Goal: Task Accomplishment & Management: Manage account settings

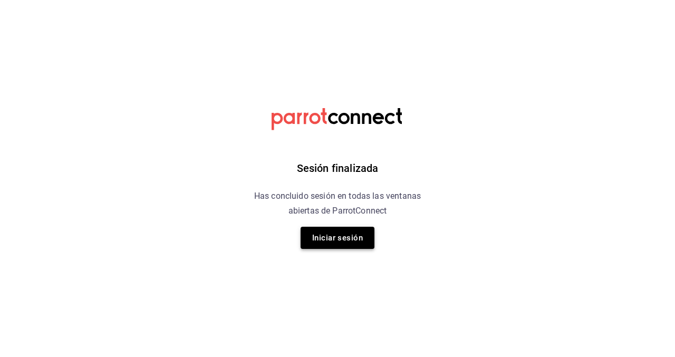
click at [348, 237] on button "Iniciar sesión" at bounding box center [338, 238] width 74 height 22
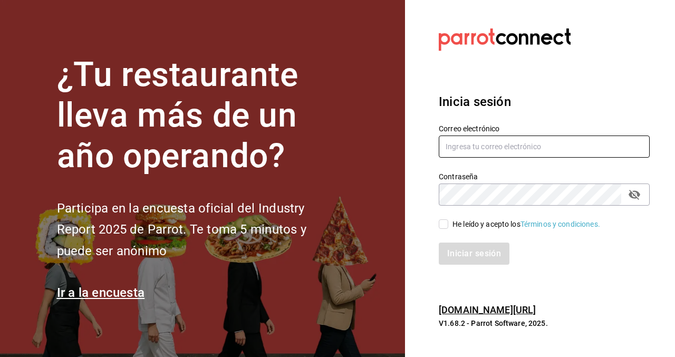
click at [496, 149] on input "text" at bounding box center [544, 147] width 211 height 22
type input "[EMAIL_ADDRESS][DOMAIN_NAME]"
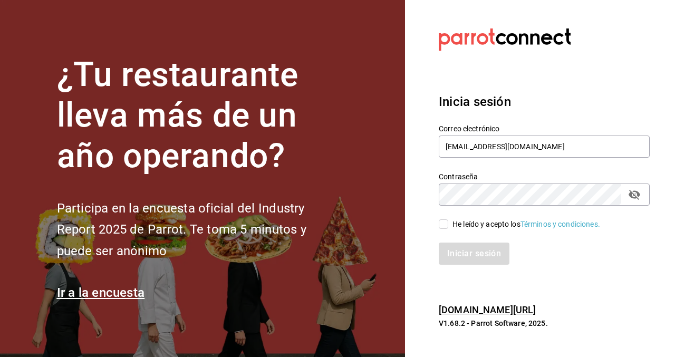
click at [440, 221] on input "He leído y acepto los Términos y condiciones." at bounding box center [443, 223] width 9 height 9
checkbox input "true"
click at [633, 196] on icon "passwordField" at bounding box center [635, 195] width 12 height 10
click at [476, 254] on button "Iniciar sesión" at bounding box center [475, 254] width 72 height 22
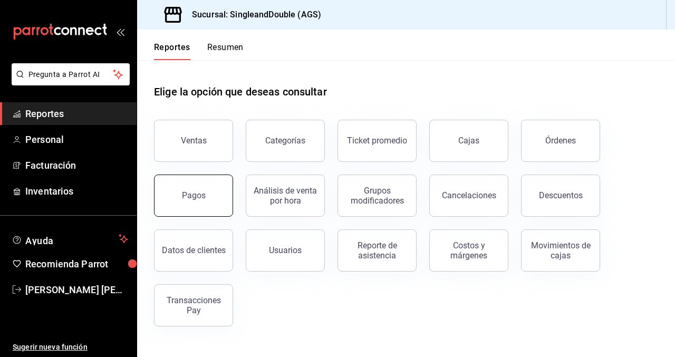
click at [208, 194] on button "Pagos" at bounding box center [193, 196] width 79 height 42
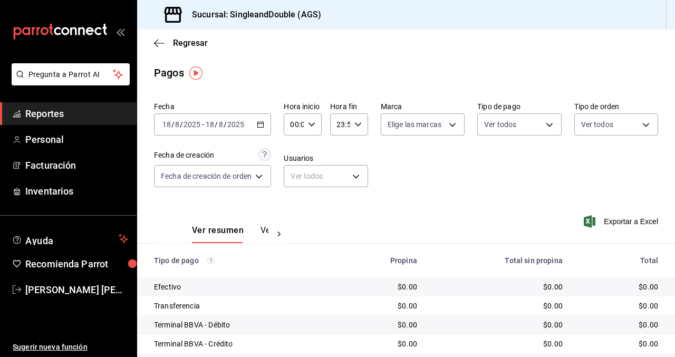
click at [260, 126] on icon "button" at bounding box center [260, 124] width 7 height 7
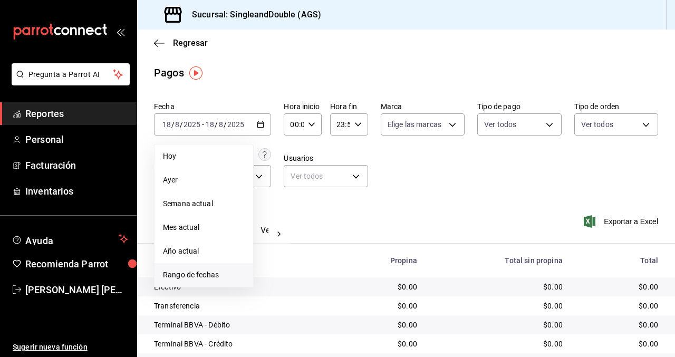
click at [201, 283] on li "Rango de fechas" at bounding box center [204, 275] width 99 height 24
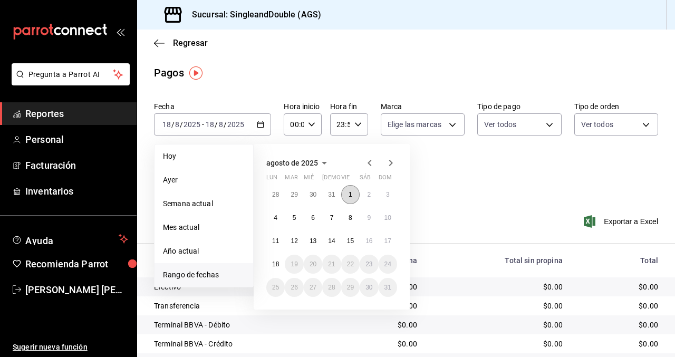
click at [349, 194] on abbr "1" at bounding box center [351, 194] width 4 height 7
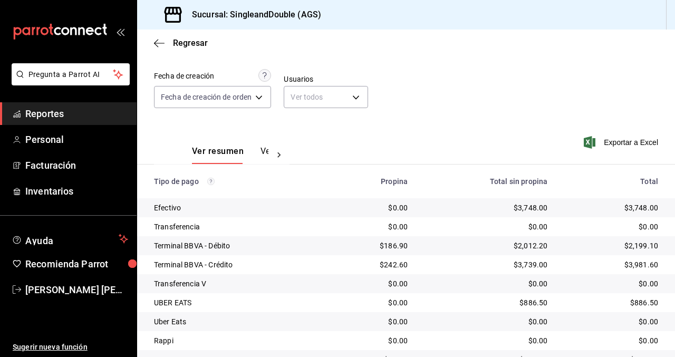
scroll to position [127, 0]
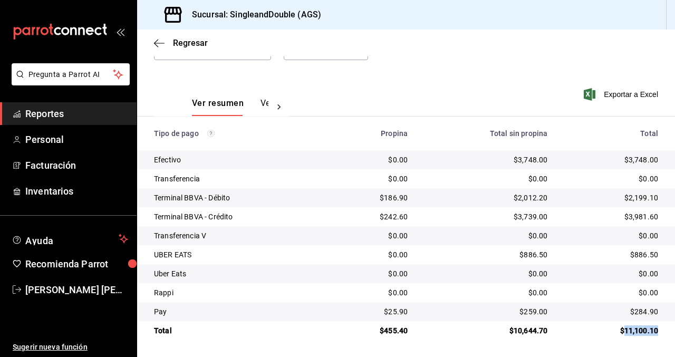
drag, startPoint x: 657, startPoint y: 330, endPoint x: 626, endPoint y: 329, distance: 31.1
click at [626, 329] on div "$11,100.10" at bounding box center [612, 331] width 94 height 11
copy div "11,100.10"
drag, startPoint x: 657, startPoint y: 159, endPoint x: 628, endPoint y: 159, distance: 28.5
click at [628, 159] on div "$3,748.00" at bounding box center [612, 160] width 94 height 11
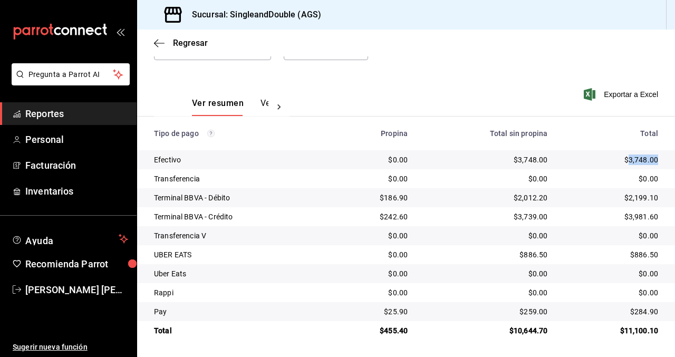
copy div "3,748.00"
drag, startPoint x: 657, startPoint y: 198, endPoint x: 628, endPoint y: 197, distance: 29.0
click at [628, 197] on div "$2,199.10" at bounding box center [612, 198] width 94 height 11
copy div "2,199.10"
drag, startPoint x: 658, startPoint y: 217, endPoint x: 627, endPoint y: 215, distance: 30.7
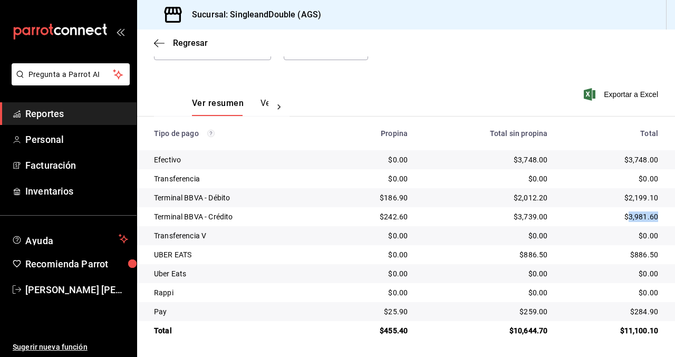
click at [627, 215] on div "$3,981.60" at bounding box center [612, 217] width 94 height 11
copy div "3,981.60"
drag, startPoint x: 658, startPoint y: 254, endPoint x: 636, endPoint y: 254, distance: 21.6
click at [636, 254] on div "$886.50" at bounding box center [612, 255] width 94 height 11
copy div "886.50"
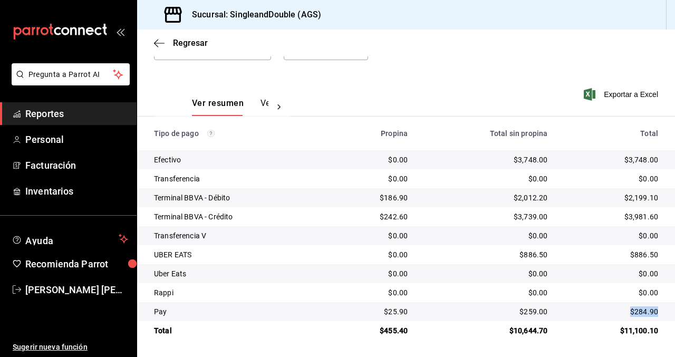
drag, startPoint x: 658, startPoint y: 310, endPoint x: 630, endPoint y: 310, distance: 28.0
click at [630, 310] on div "$284.90" at bounding box center [612, 312] width 94 height 11
copy div "$284.90"
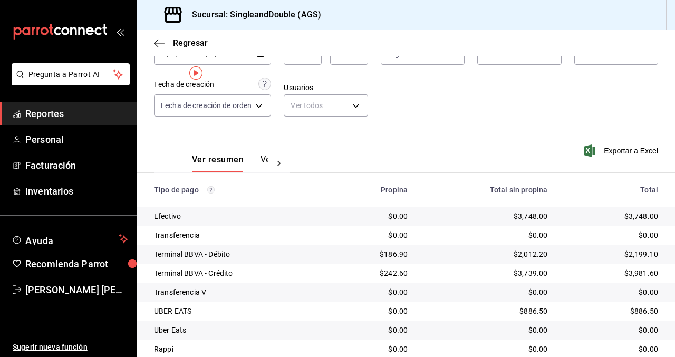
scroll to position [0, 0]
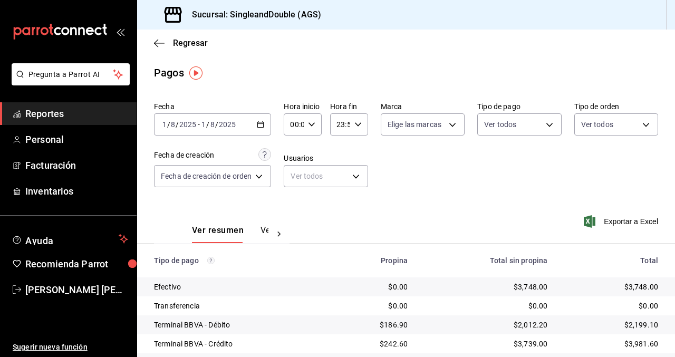
click at [261, 121] on icon "button" at bounding box center [260, 124] width 7 height 7
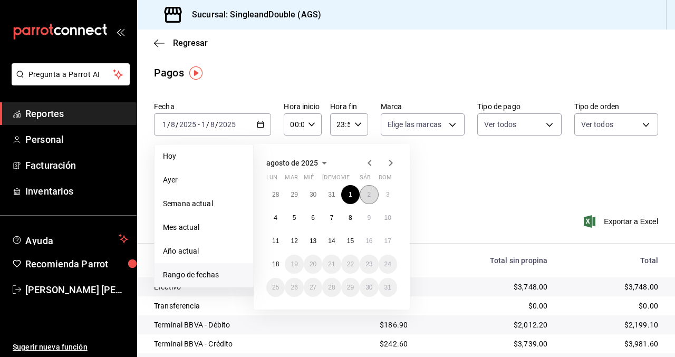
click at [372, 200] on button "2" at bounding box center [369, 194] width 18 height 19
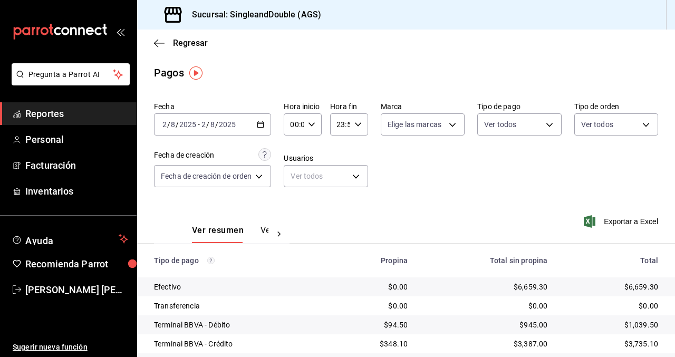
scroll to position [127, 0]
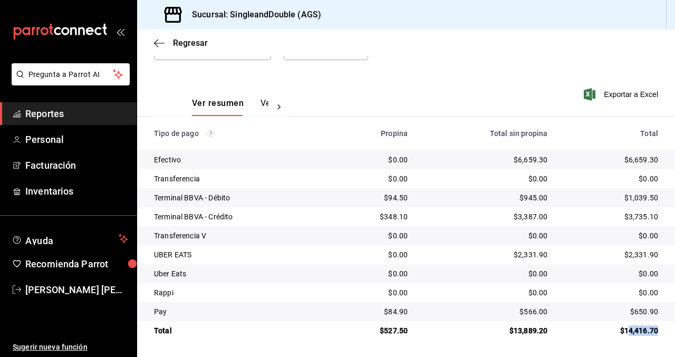
drag, startPoint x: 659, startPoint y: 331, endPoint x: 627, endPoint y: 331, distance: 32.2
click at [627, 331] on td "$14,416.70" at bounding box center [615, 330] width 119 height 19
click at [665, 334] on td "$14,416.70" at bounding box center [615, 330] width 119 height 19
drag, startPoint x: 661, startPoint y: 329, endPoint x: 625, endPoint y: 328, distance: 36.4
click at [625, 328] on td "$14,416.70" at bounding box center [615, 330] width 119 height 19
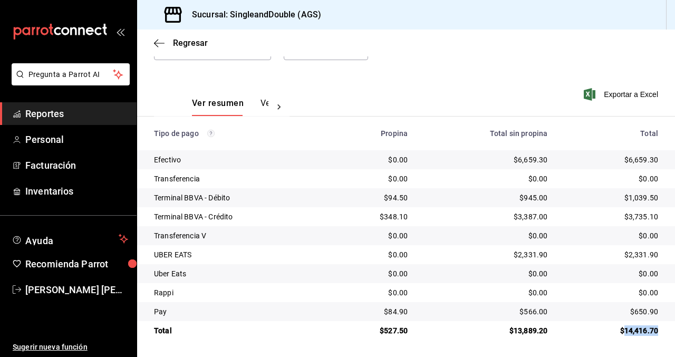
copy div "14,416.70"
drag, startPoint x: 658, startPoint y: 159, endPoint x: 629, endPoint y: 159, distance: 29.5
click at [629, 159] on td "$6,659.30" at bounding box center [615, 159] width 119 height 19
copy div "6,659.30"
drag, startPoint x: 658, startPoint y: 197, endPoint x: 630, endPoint y: 197, distance: 28.0
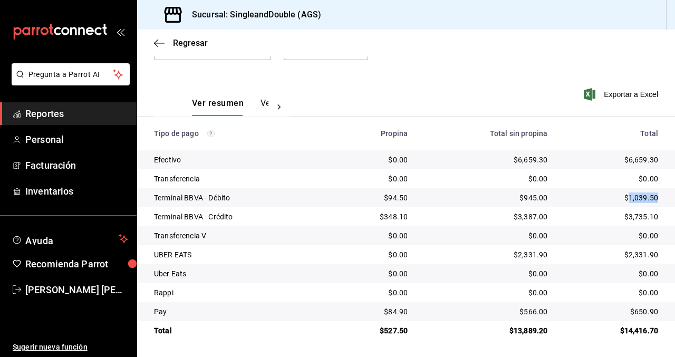
click at [630, 197] on td "$1,039.50" at bounding box center [615, 197] width 119 height 19
copy div "1,039.50"
drag, startPoint x: 658, startPoint y: 216, endPoint x: 624, endPoint y: 216, distance: 34.3
click at [624, 216] on div "$3,735.10" at bounding box center [612, 217] width 94 height 11
copy div "$3,735.10"
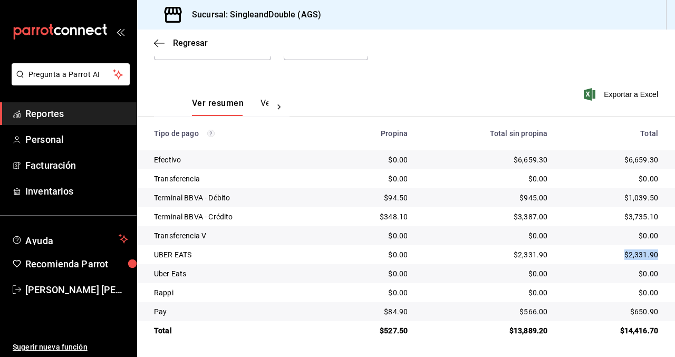
drag, startPoint x: 658, startPoint y: 252, endPoint x: 627, endPoint y: 252, distance: 31.1
click at [627, 252] on div "$2,331.90" at bounding box center [612, 255] width 94 height 11
drag, startPoint x: 657, startPoint y: 310, endPoint x: 630, endPoint y: 310, distance: 26.9
click at [630, 310] on div "$650.90" at bounding box center [612, 312] width 94 height 11
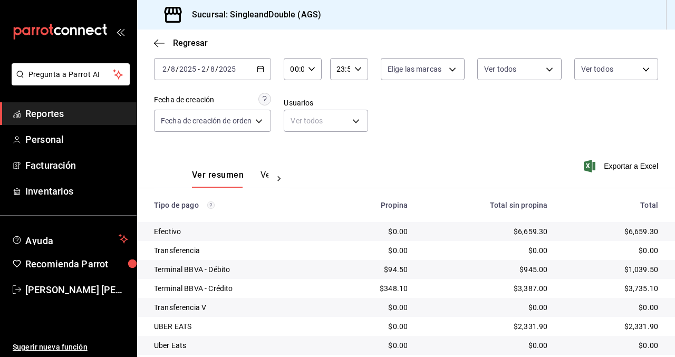
scroll to position [46, 0]
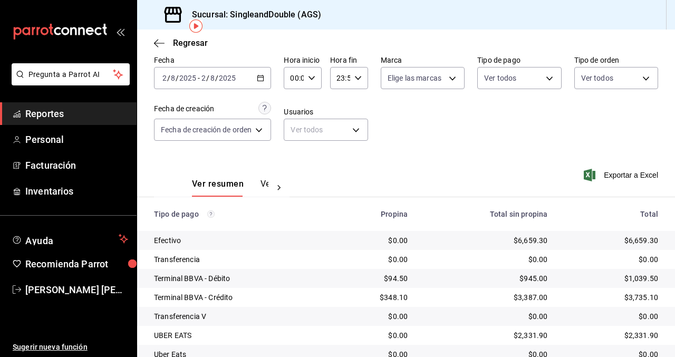
click at [260, 75] on icon "button" at bounding box center [260, 77] width 7 height 7
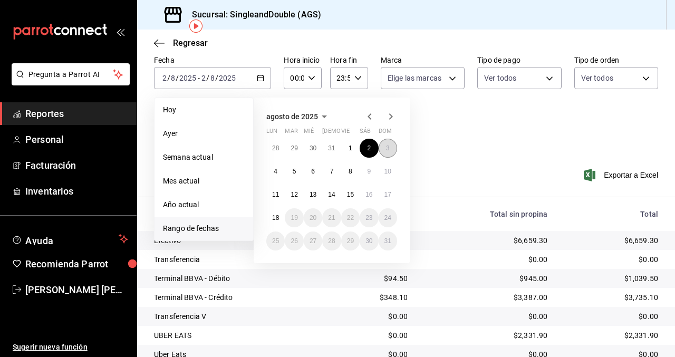
click at [388, 145] on abbr "3" at bounding box center [388, 148] width 4 height 7
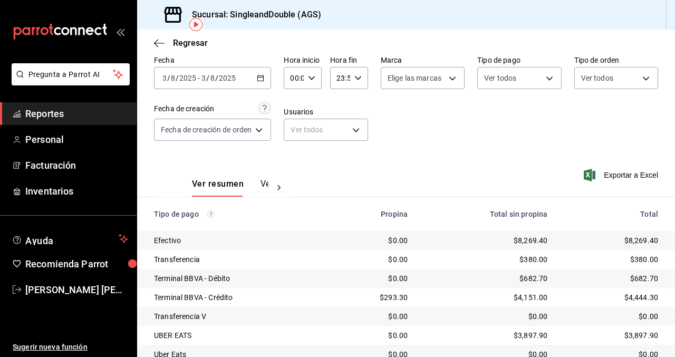
scroll to position [127, 0]
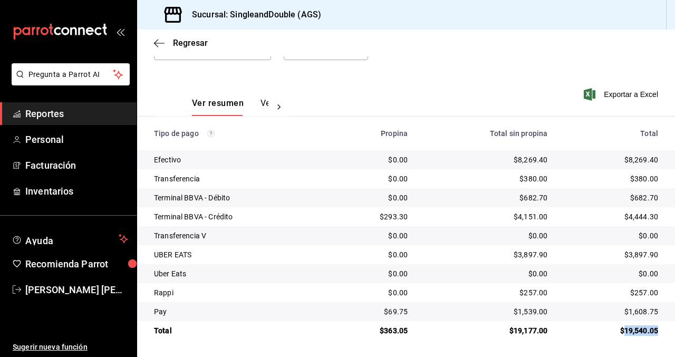
drag, startPoint x: 659, startPoint y: 331, endPoint x: 624, endPoint y: 331, distance: 34.8
click at [624, 331] on td "$19,540.05" at bounding box center [615, 330] width 119 height 19
click at [624, 331] on div "$19,540.05" at bounding box center [612, 331] width 94 height 11
drag, startPoint x: 658, startPoint y: 161, endPoint x: 628, endPoint y: 159, distance: 29.6
click at [628, 159] on div "$8,269.40" at bounding box center [612, 160] width 94 height 11
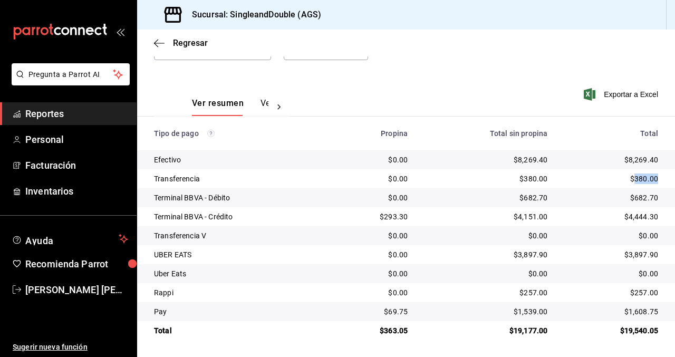
drag, startPoint x: 660, startPoint y: 180, endPoint x: 635, endPoint y: 180, distance: 24.3
click at [635, 180] on td "$380.00" at bounding box center [615, 178] width 119 height 19
drag, startPoint x: 658, startPoint y: 197, endPoint x: 633, endPoint y: 197, distance: 24.8
click at [633, 197] on div "$682.70" at bounding box center [612, 198] width 94 height 11
drag, startPoint x: 658, startPoint y: 217, endPoint x: 628, endPoint y: 217, distance: 30.1
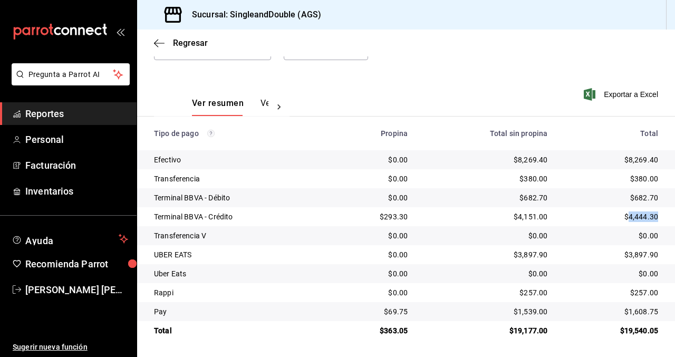
click at [628, 217] on div "$4,444.30" at bounding box center [612, 217] width 94 height 11
drag, startPoint x: 659, startPoint y: 256, endPoint x: 630, endPoint y: 255, distance: 29.0
click at [630, 255] on td "$3,897.90" at bounding box center [615, 254] width 119 height 19
